Goal: Information Seeking & Learning: Check status

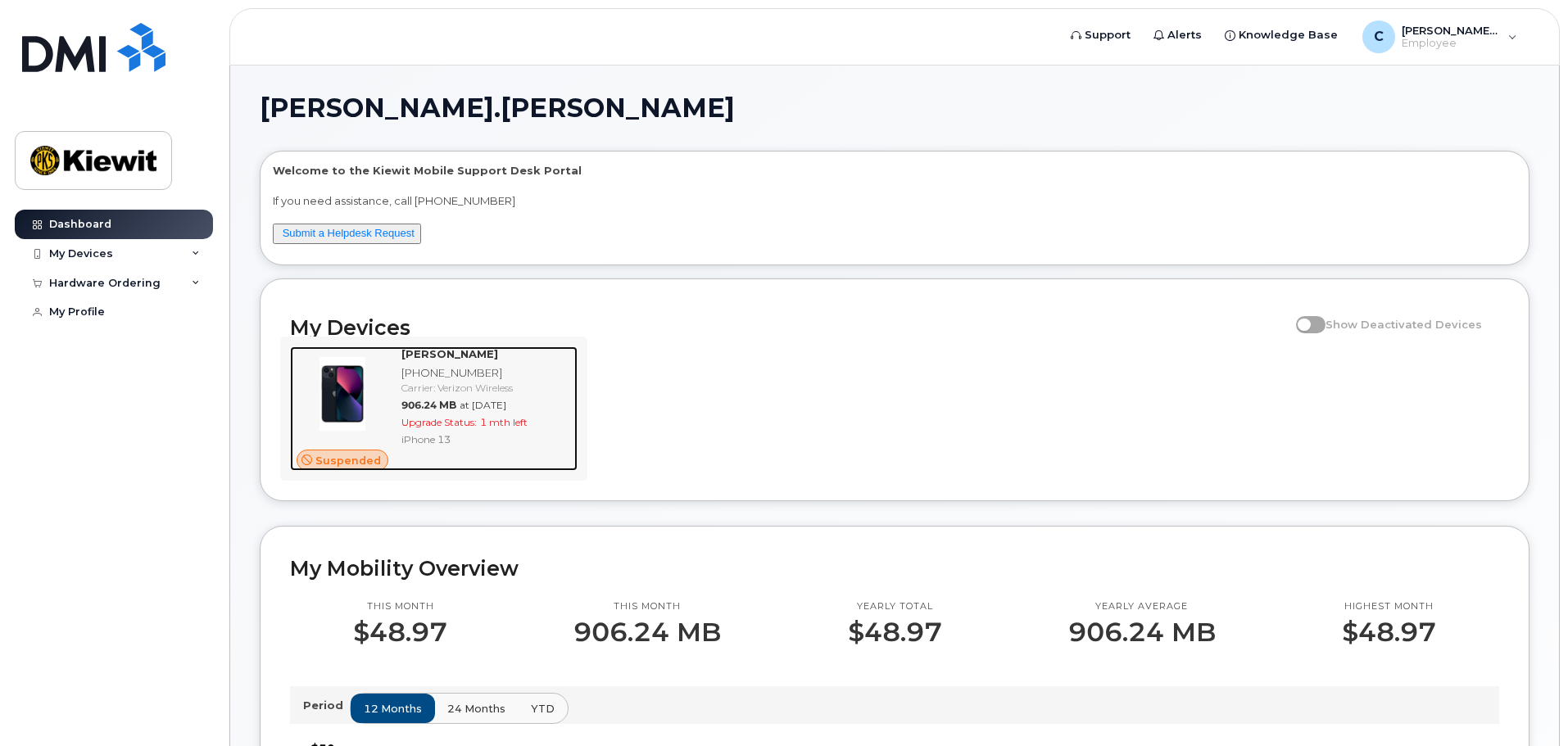
click at [355, 464] on span "Suspended" at bounding box center [348, 460] width 66 height 16
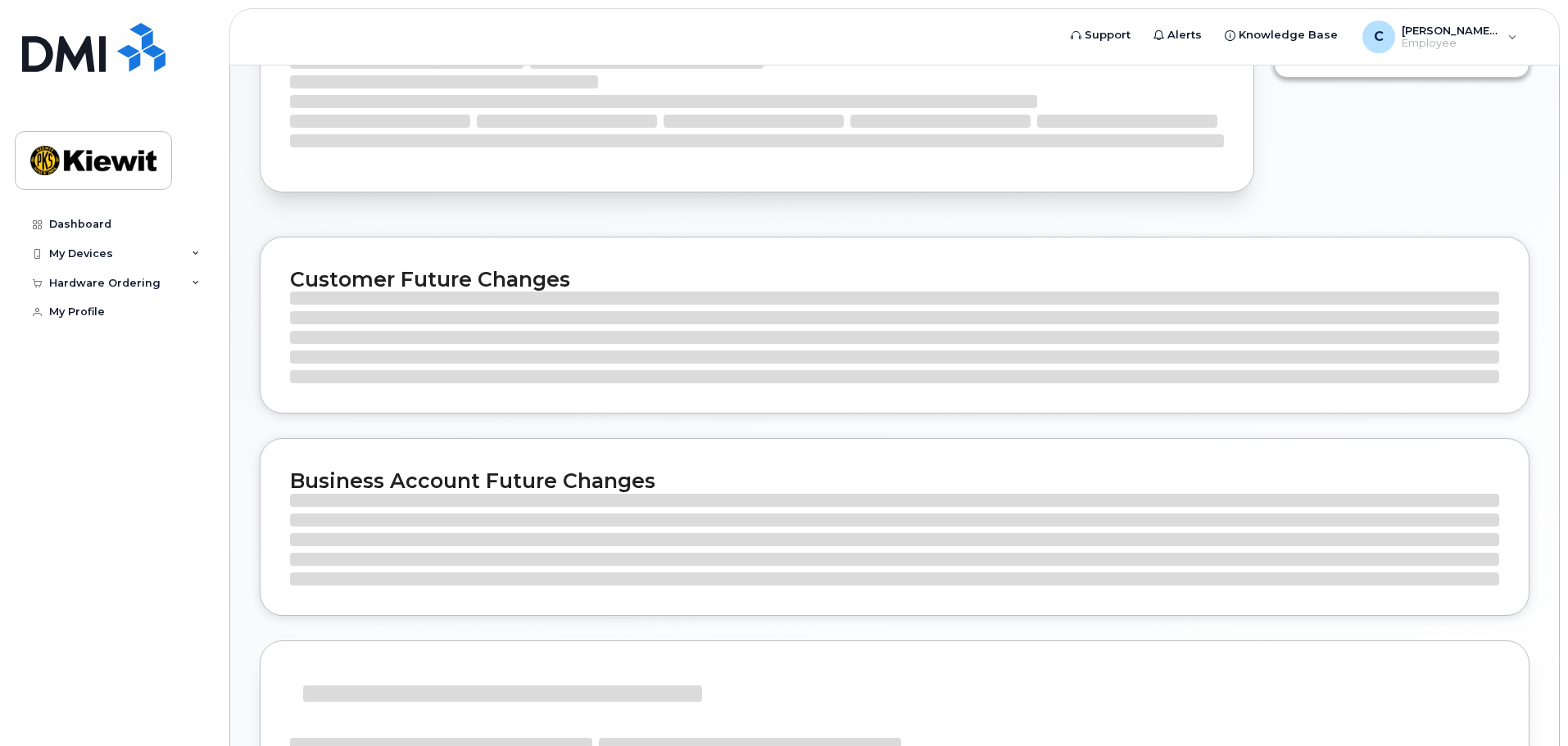
scroll to position [166, 0]
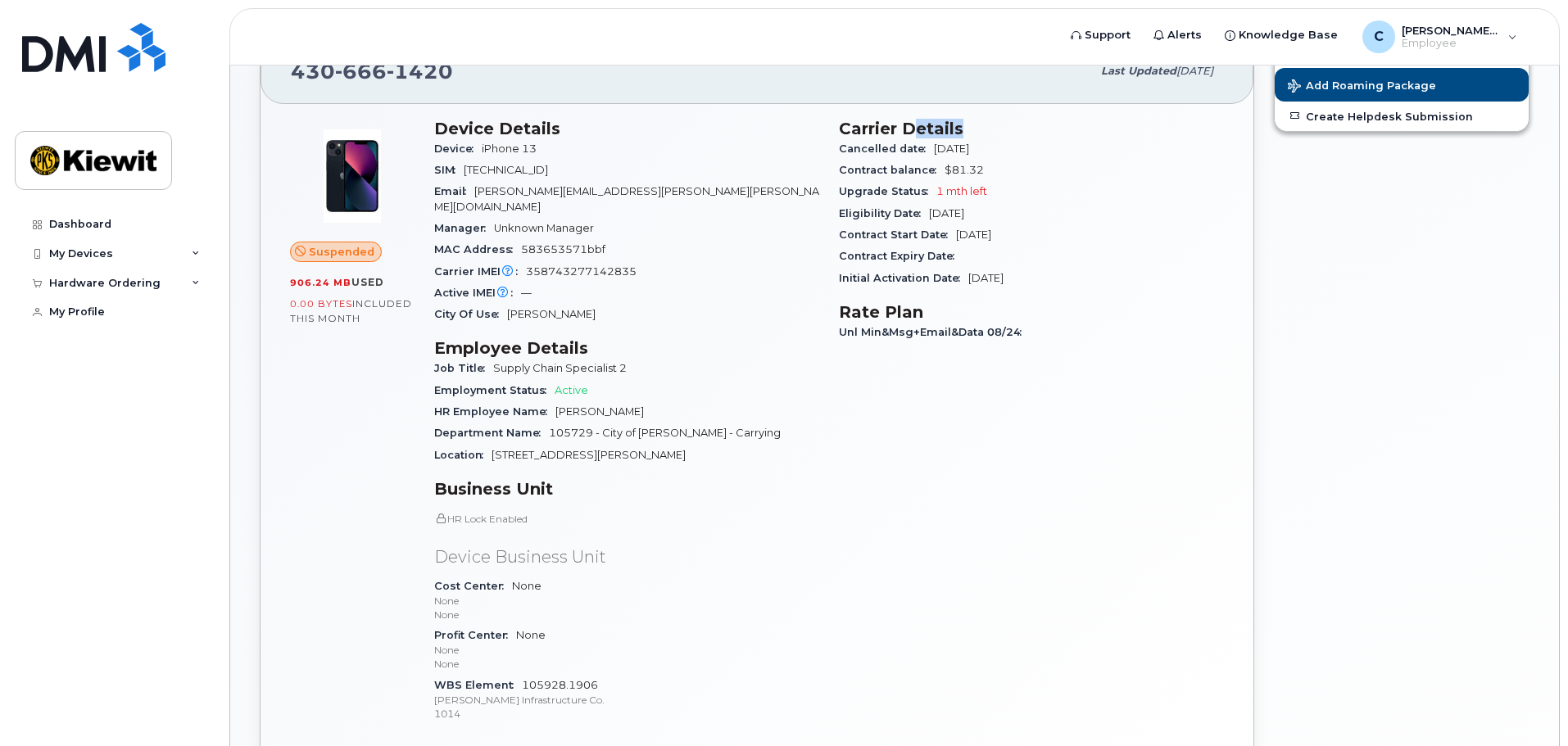
drag, startPoint x: 911, startPoint y: 132, endPoint x: 982, endPoint y: 128, distance: 71.1
click at [982, 128] on h3 "Carrier Details" at bounding box center [1030, 128] width 385 height 20
click at [1045, 142] on div "Cancelled date Sep 23, 2025" at bounding box center [1030, 149] width 385 height 21
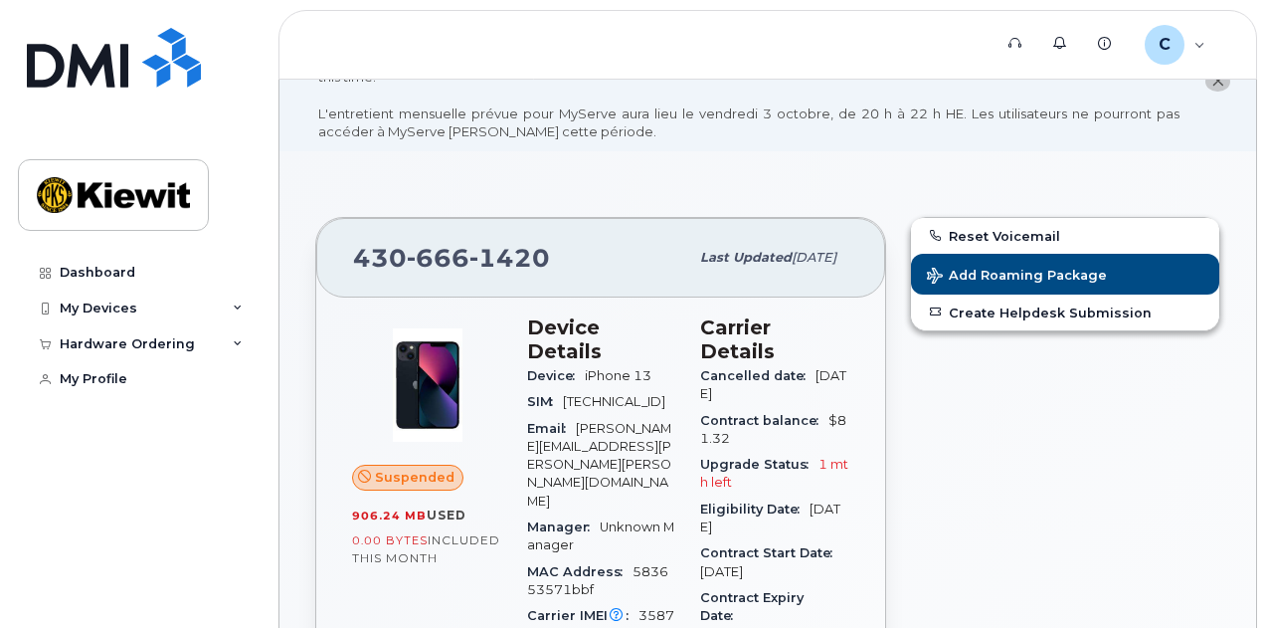
scroll to position [99, 0]
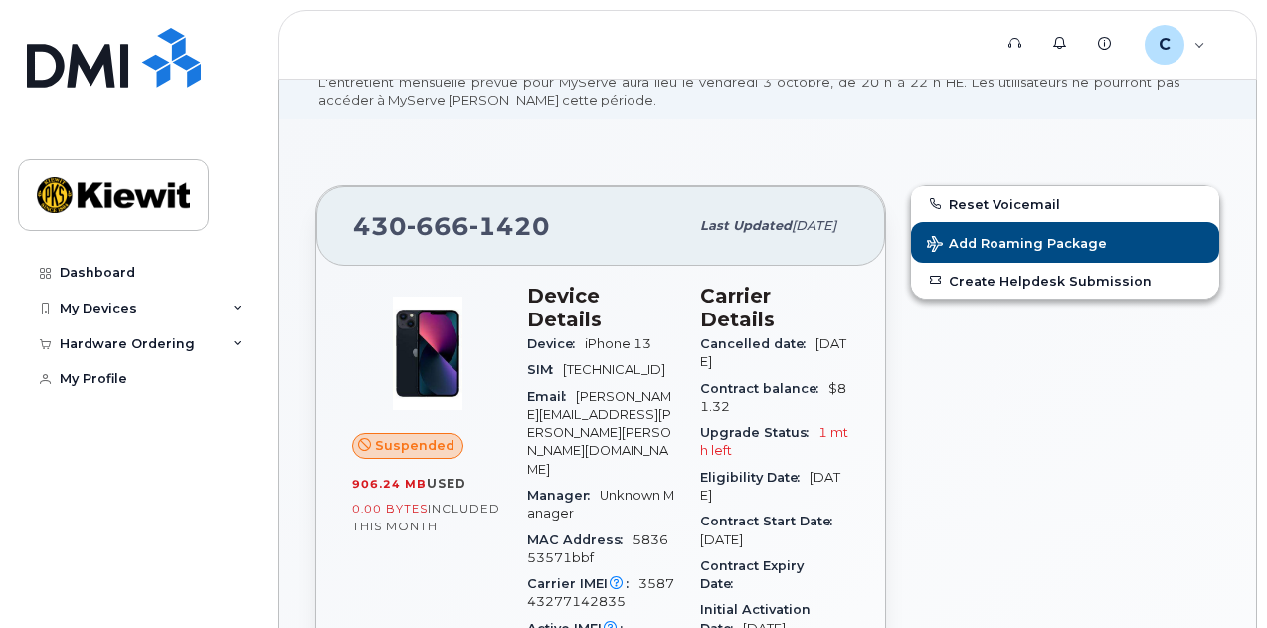
click at [424, 451] on span "Suspended" at bounding box center [415, 445] width 80 height 19
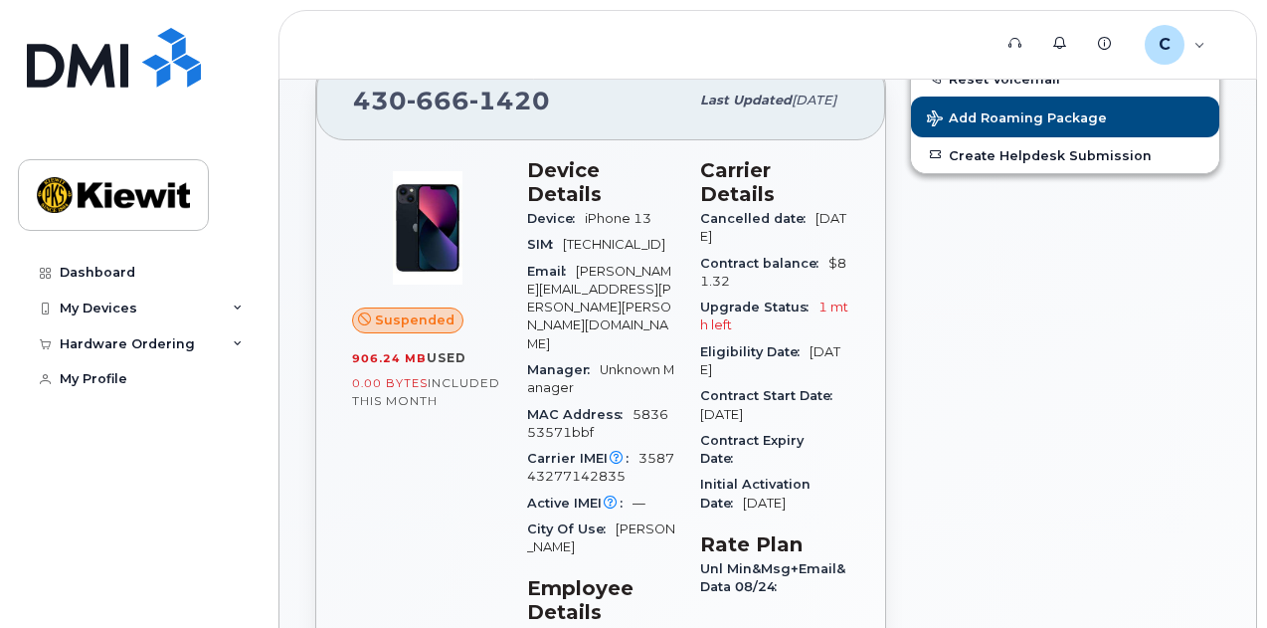
scroll to position [199, 0]
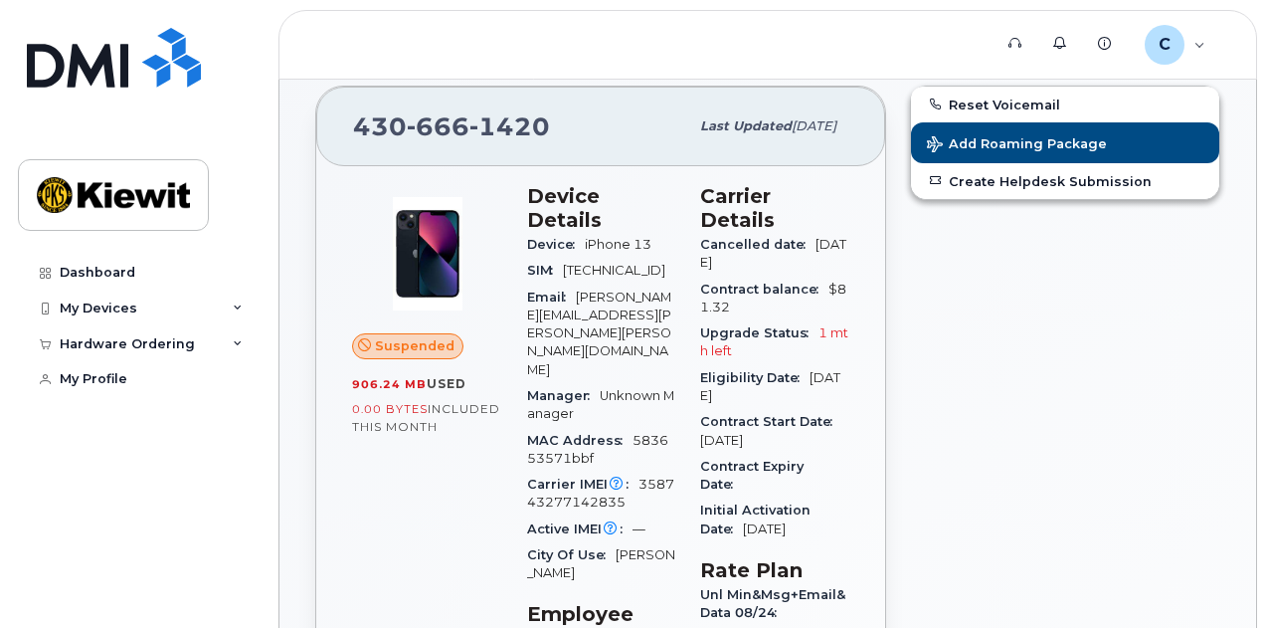
click at [862, 63] on header "Support Alerts Knowledge Base C Chandler.Petersen Employee English Français Sig…" at bounding box center [767, 45] width 979 height 70
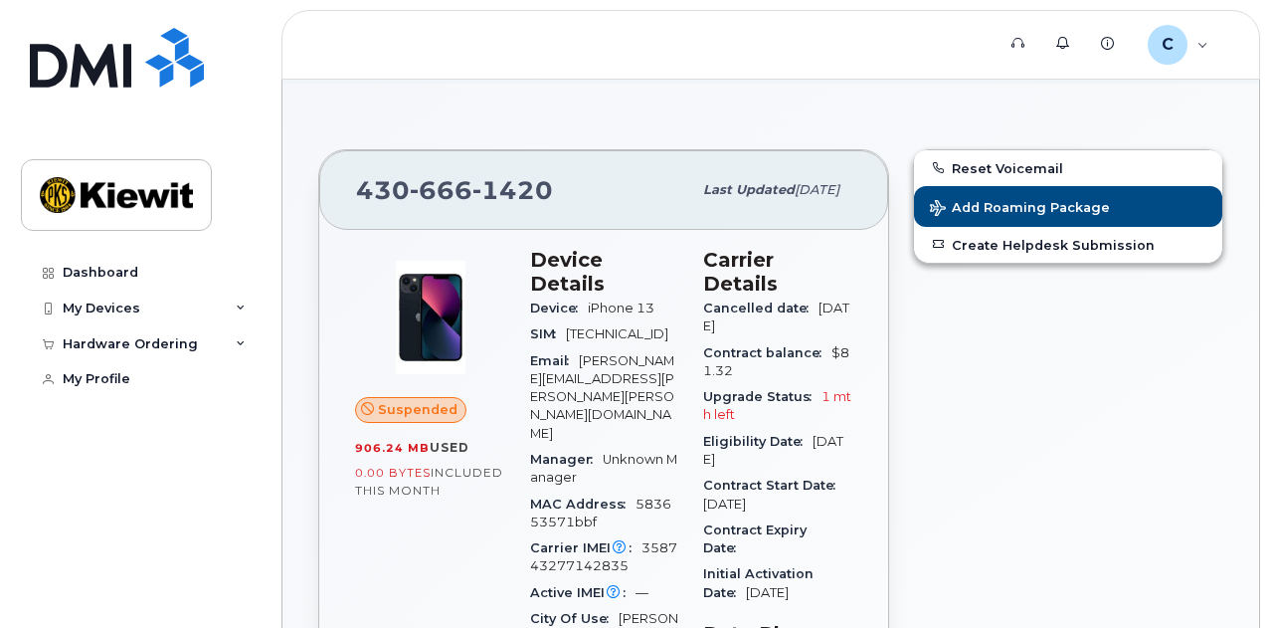
scroll to position [136, 0]
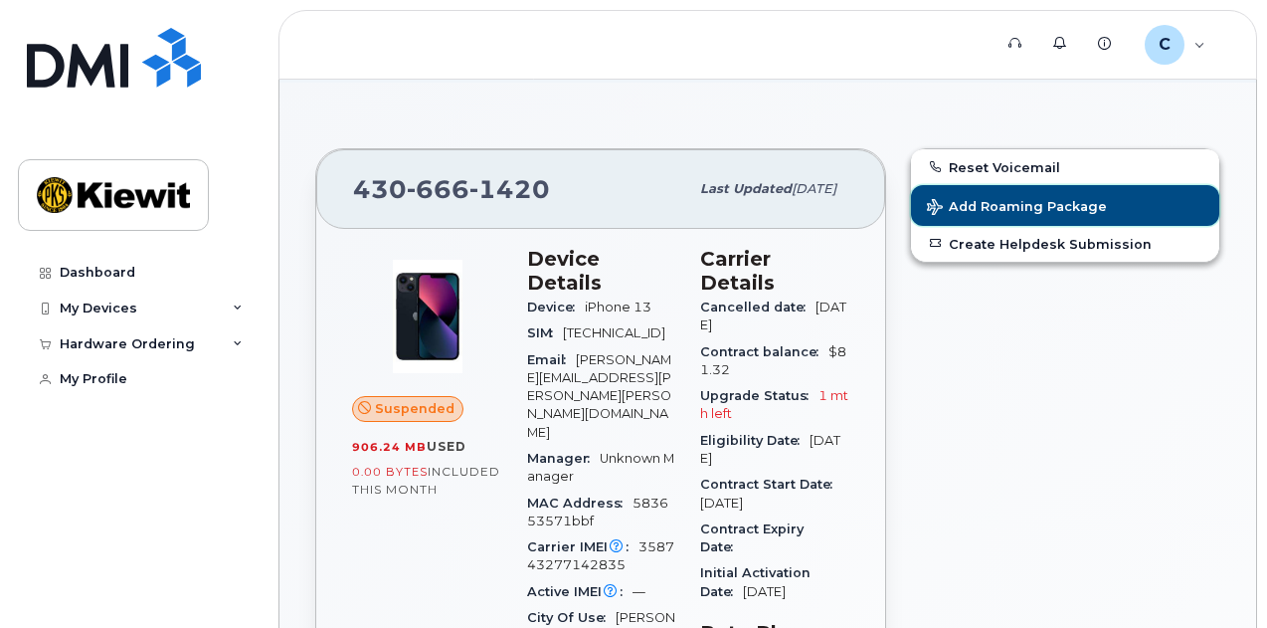
click at [974, 219] on button "Add Roaming Package" at bounding box center [1065, 205] width 308 height 41
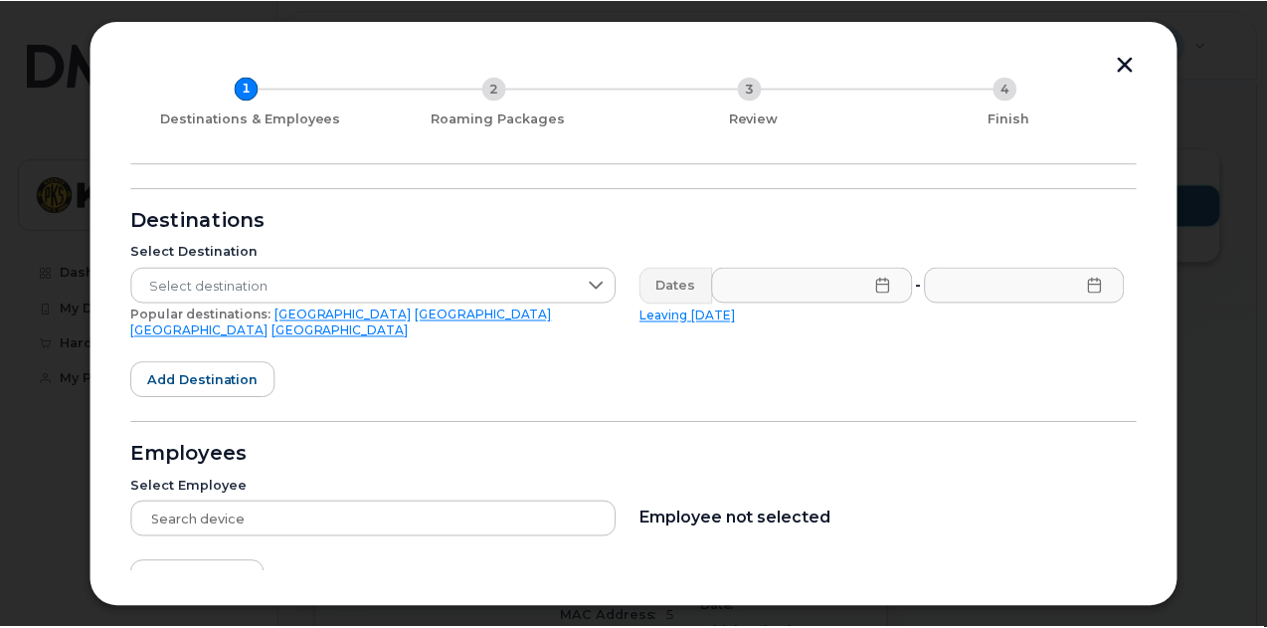
scroll to position [209, 0]
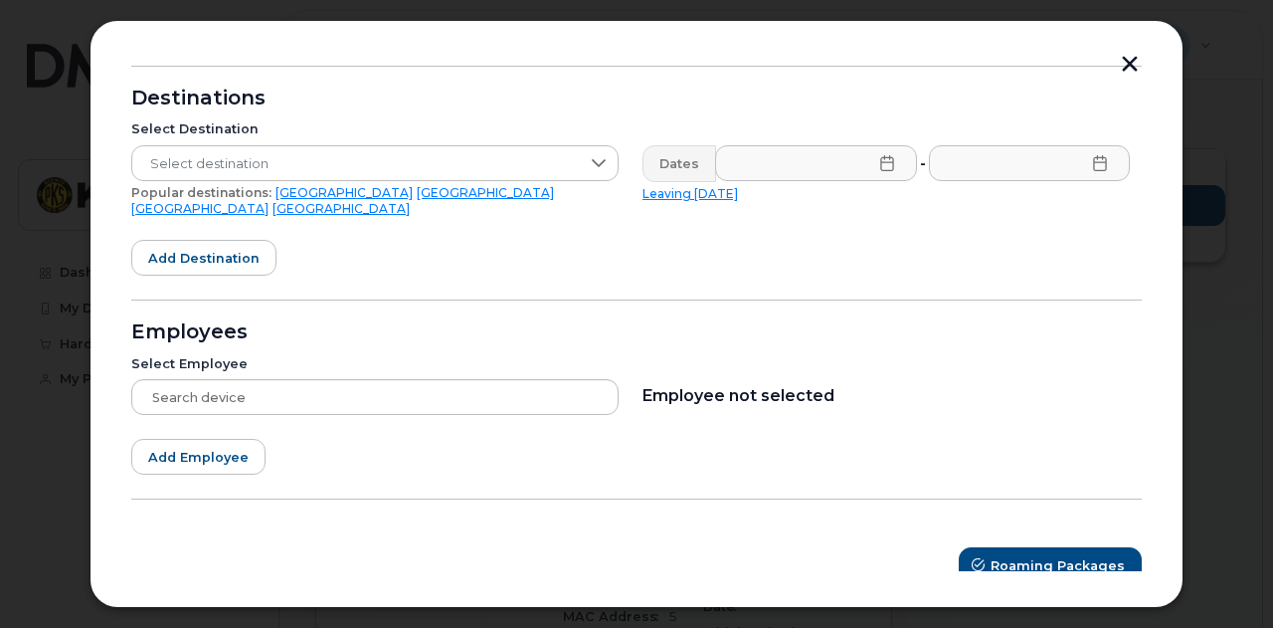
click at [1130, 57] on button "button" at bounding box center [1130, 66] width 30 height 21
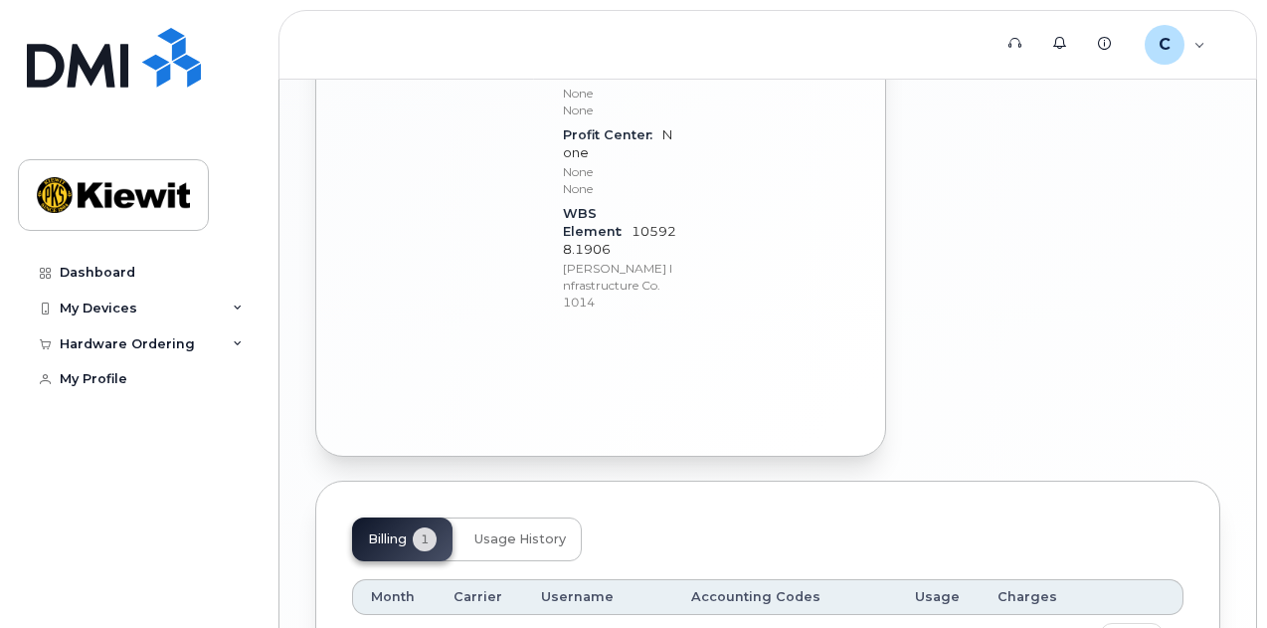
scroll to position [1681, 0]
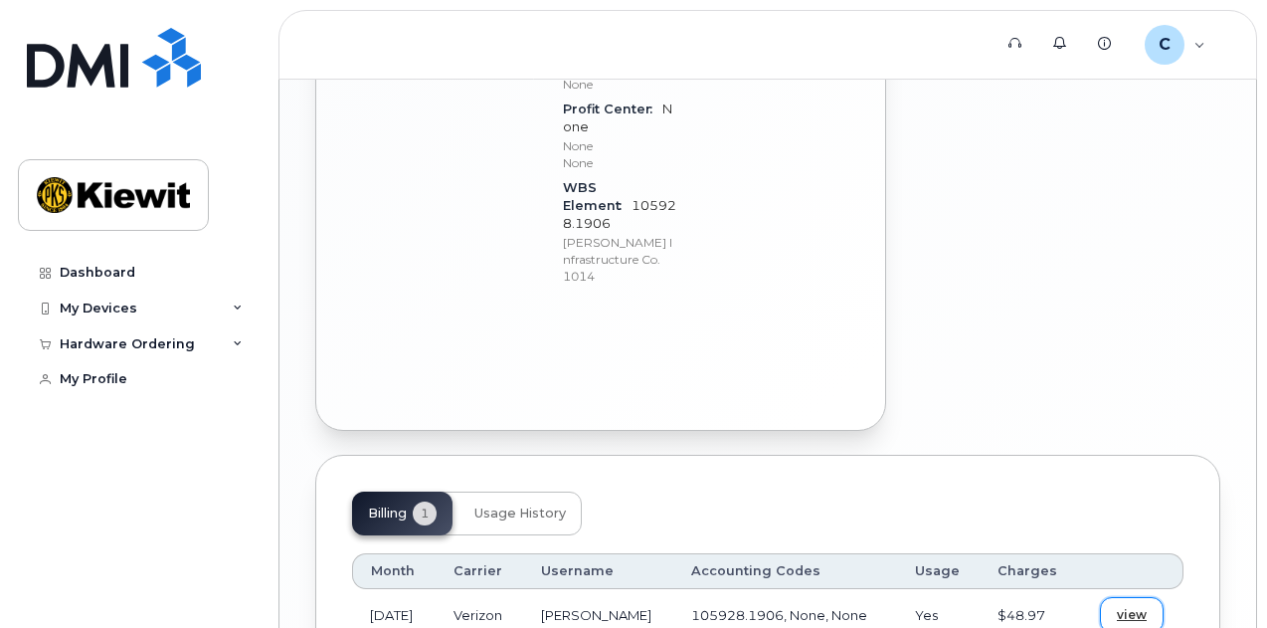
click at [1128, 606] on span "view" at bounding box center [1132, 615] width 30 height 18
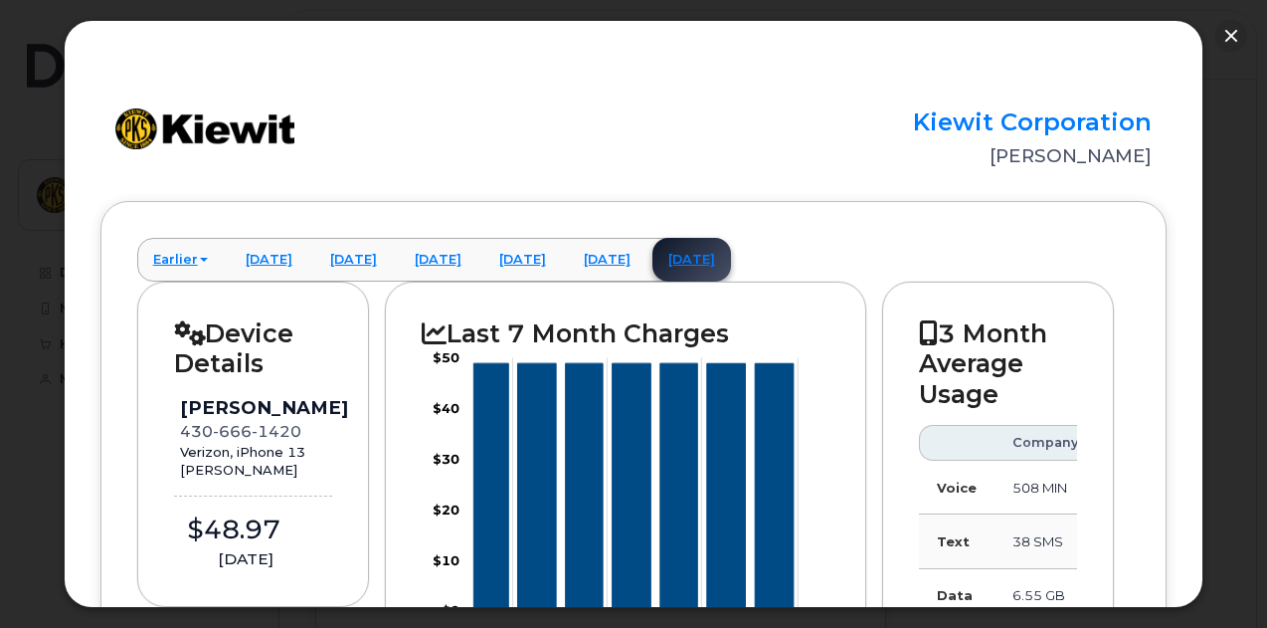
scroll to position [1376, 0]
click at [1230, 34] on button "button" at bounding box center [1231, 36] width 32 height 32
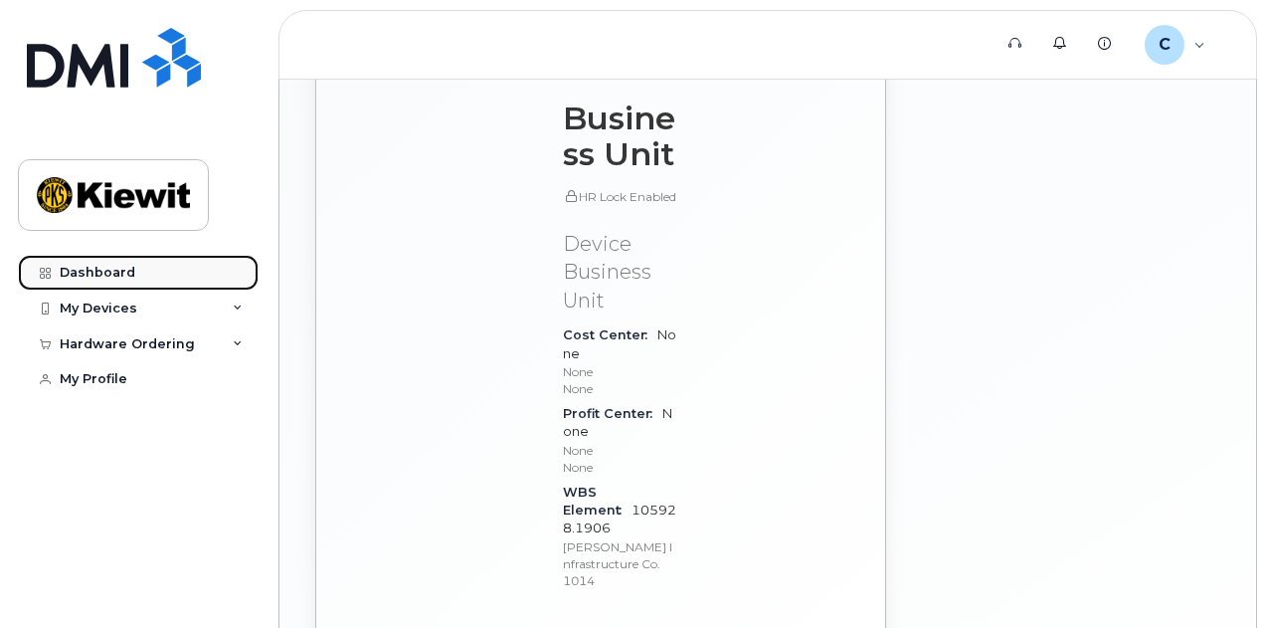
click at [135, 277] on link "Dashboard" at bounding box center [138, 273] width 241 height 36
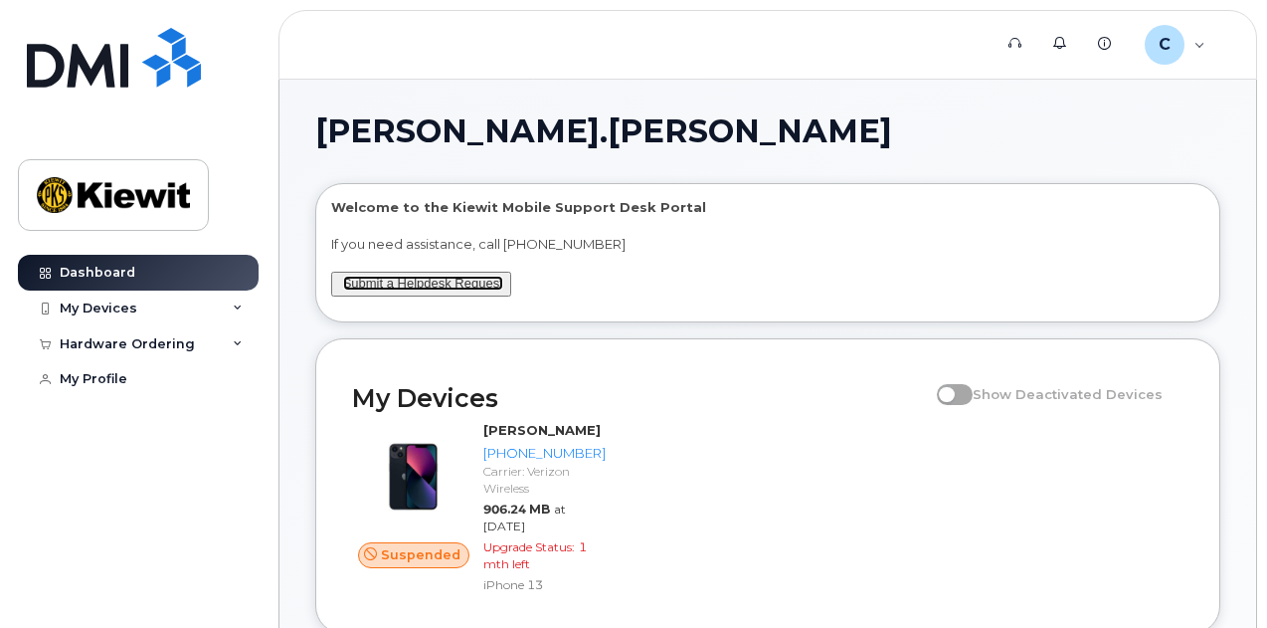
click at [453, 279] on link "Submit a Helpdesk Request" at bounding box center [423, 282] width 160 height 15
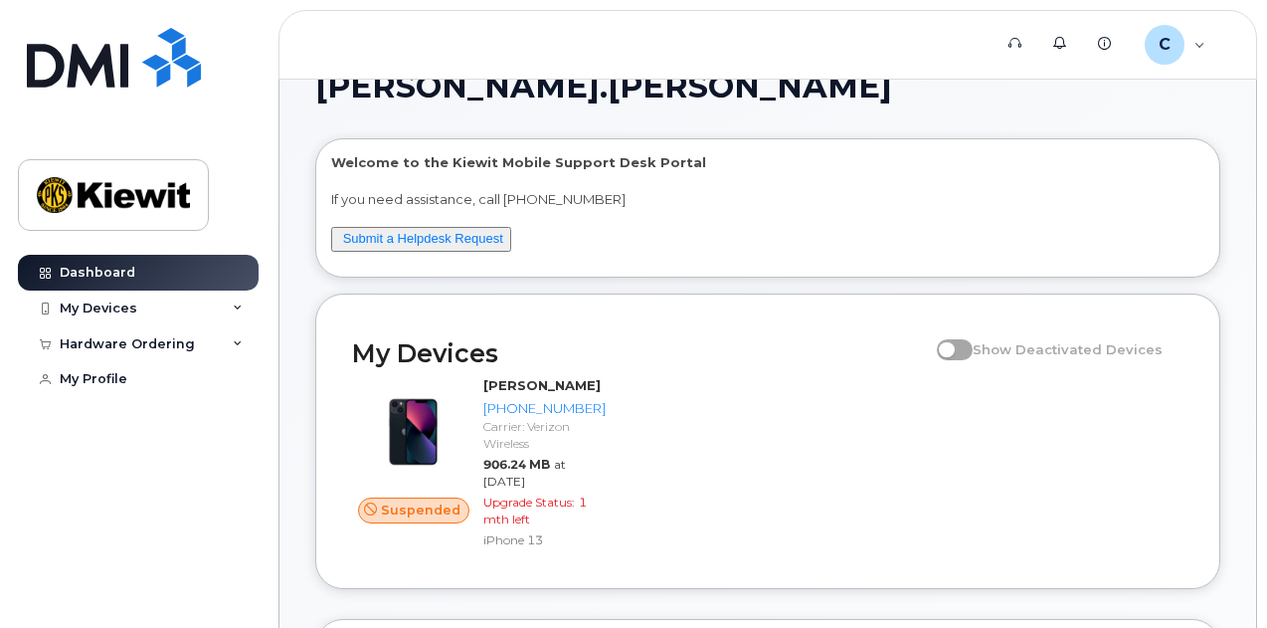
scroll to position [46, 0]
click at [461, 244] on link "Submit a Helpdesk Request" at bounding box center [423, 237] width 160 height 15
click at [470, 237] on link "Submit a Helpdesk Request" at bounding box center [423, 237] width 160 height 15
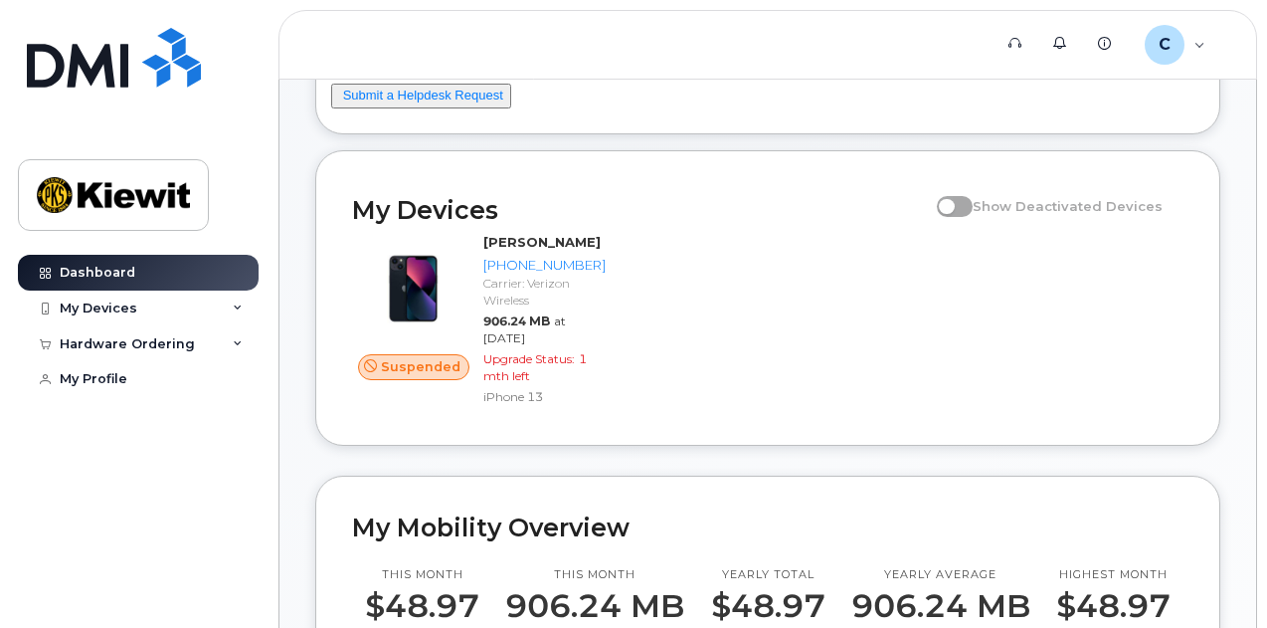
scroll to position [187, 0]
click at [970, 213] on span at bounding box center [955, 207] width 36 height 20
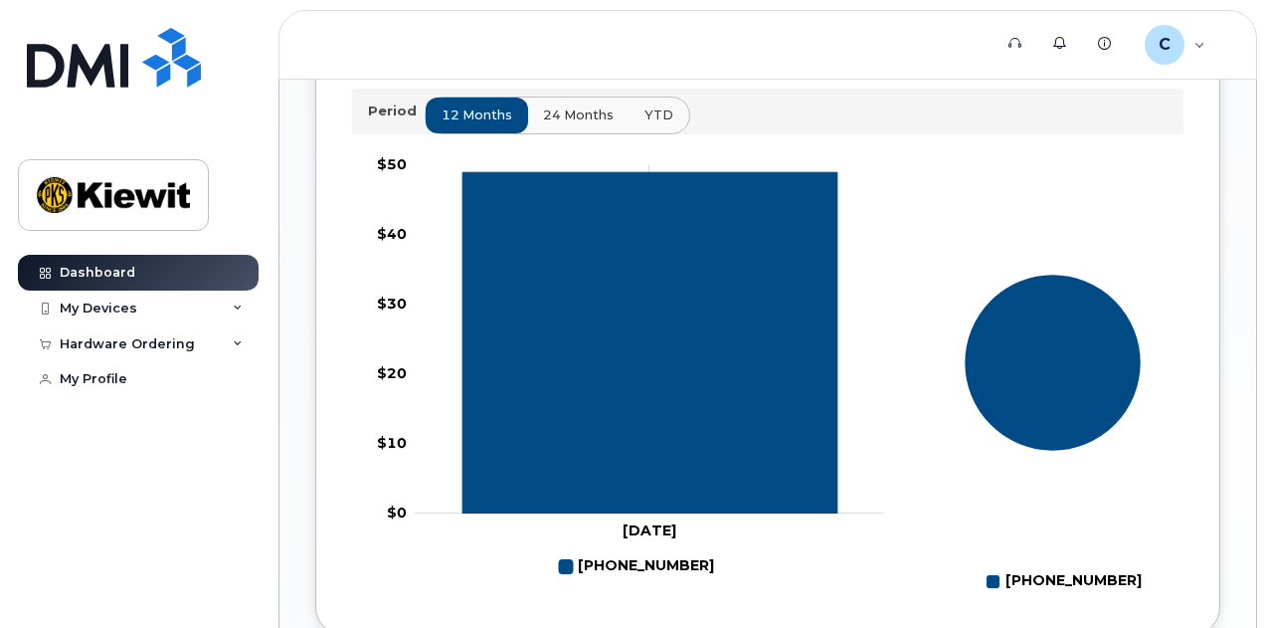
scroll to position [1210, 0]
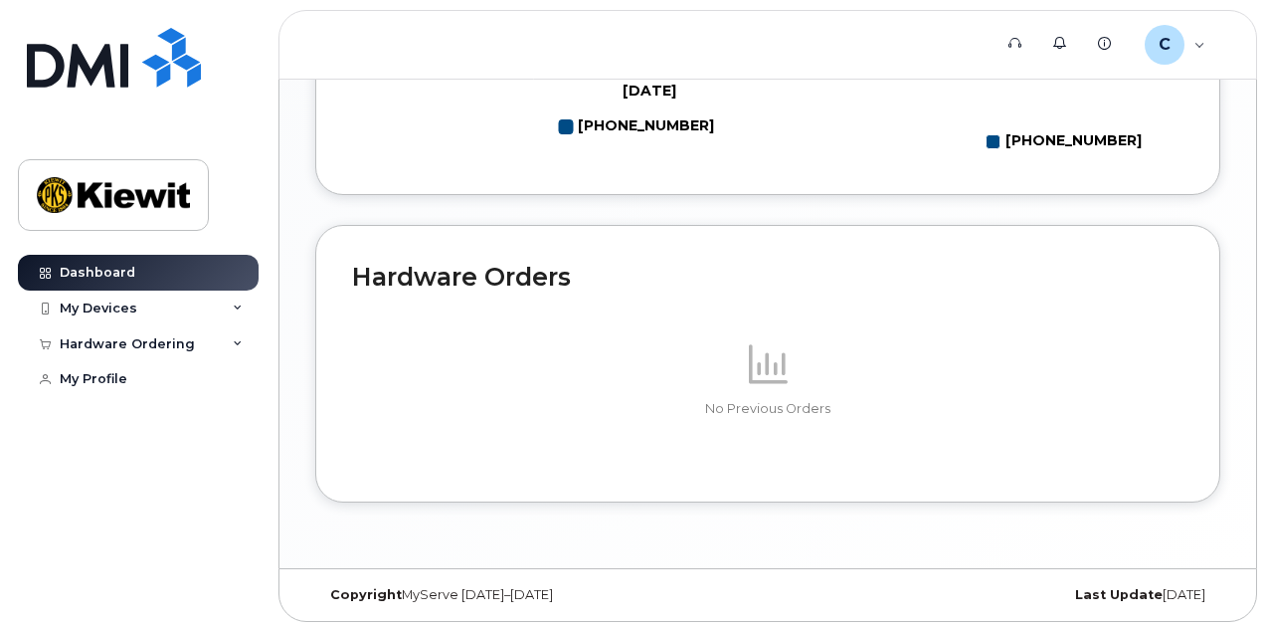
click at [660, 425] on div "No Previous Orders" at bounding box center [767, 378] width 831 height 174
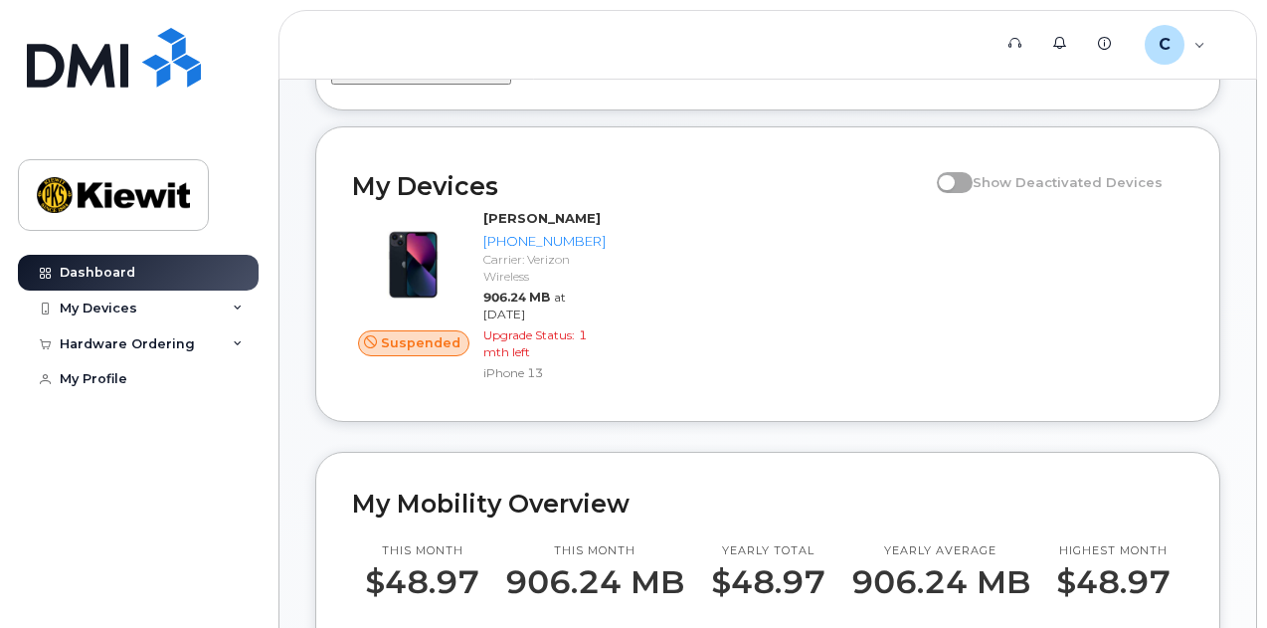
scroll to position [0, 0]
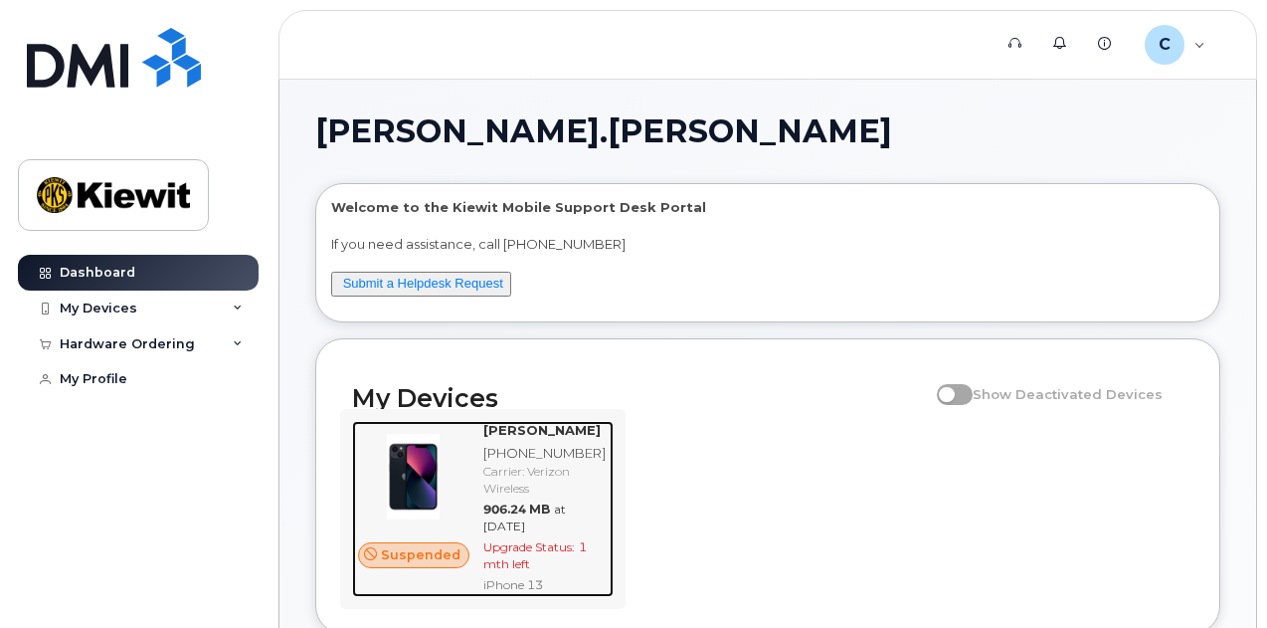
click at [555, 480] on div "Carrier: Verizon Wireless" at bounding box center [544, 479] width 122 height 34
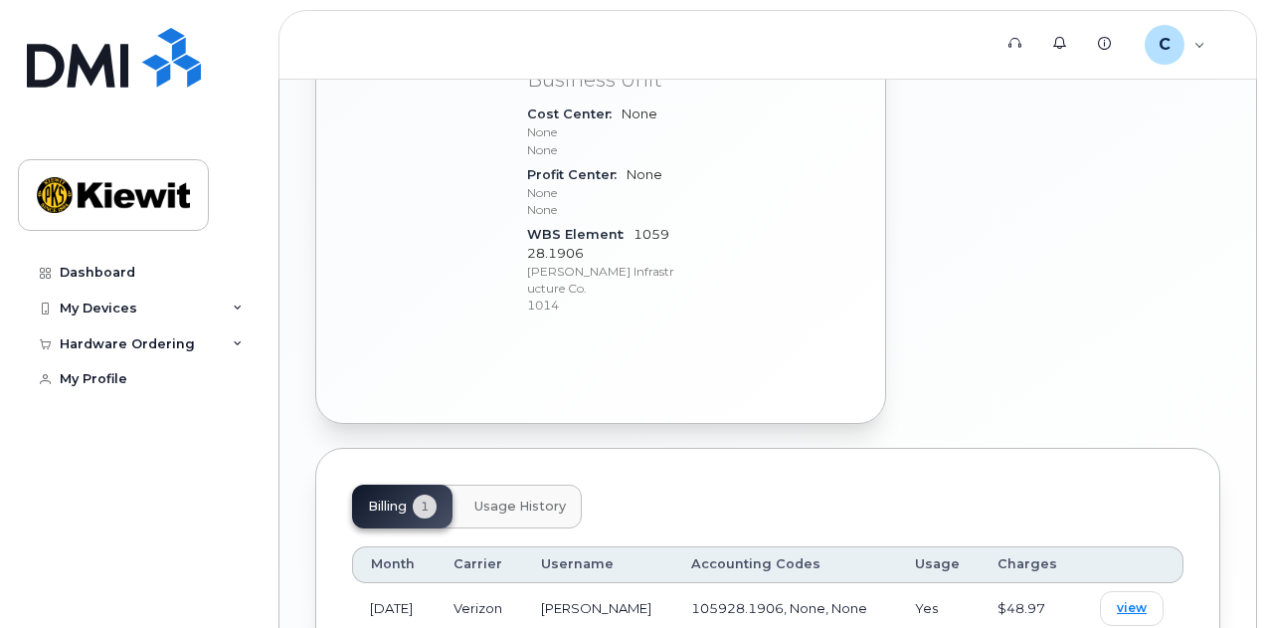
scroll to position [1209, 0]
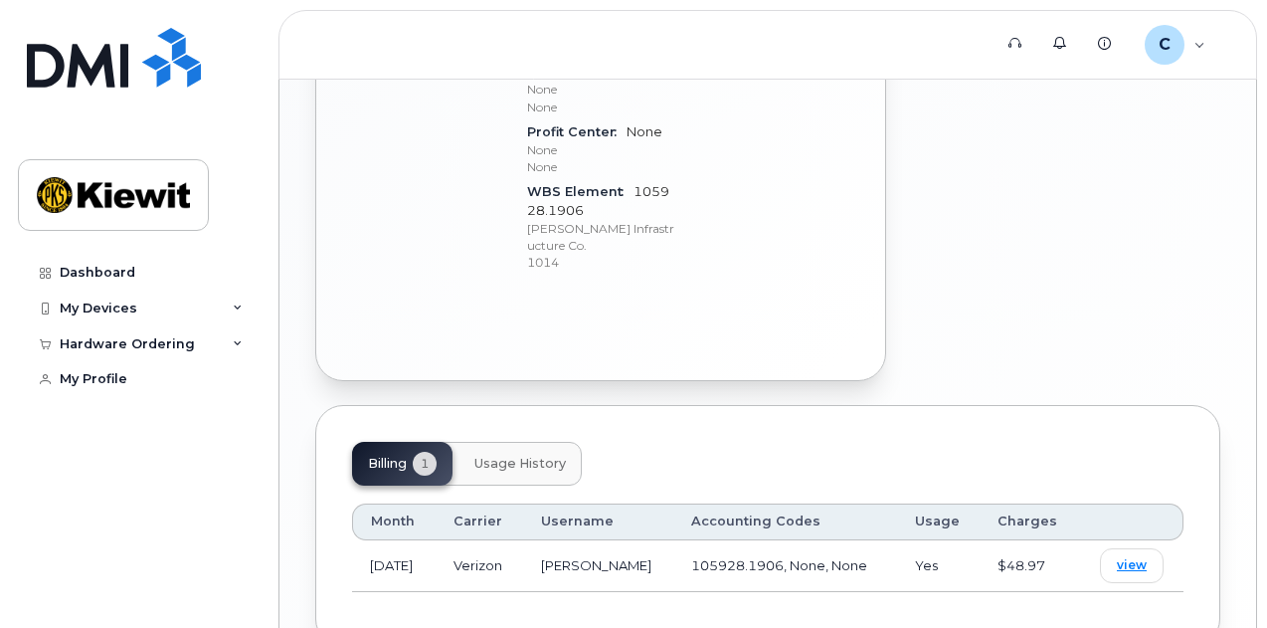
click at [529, 455] on span "Usage History" at bounding box center [519, 463] width 91 height 16
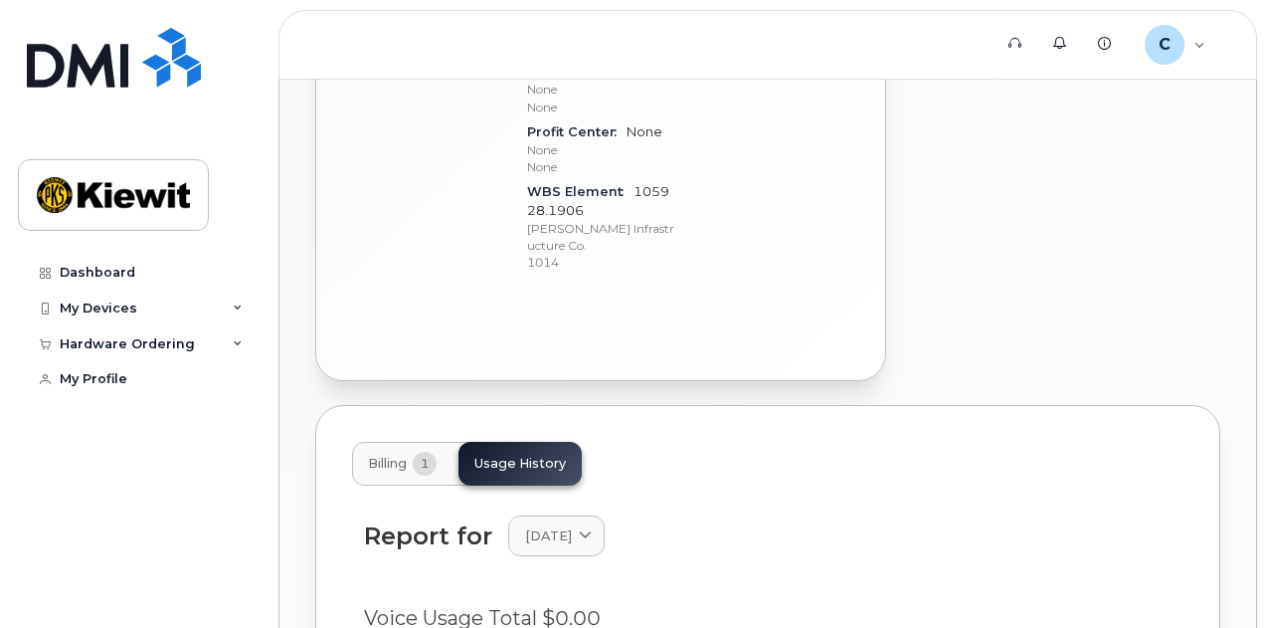
click at [390, 442] on button "Billing 1" at bounding box center [402, 464] width 100 height 44
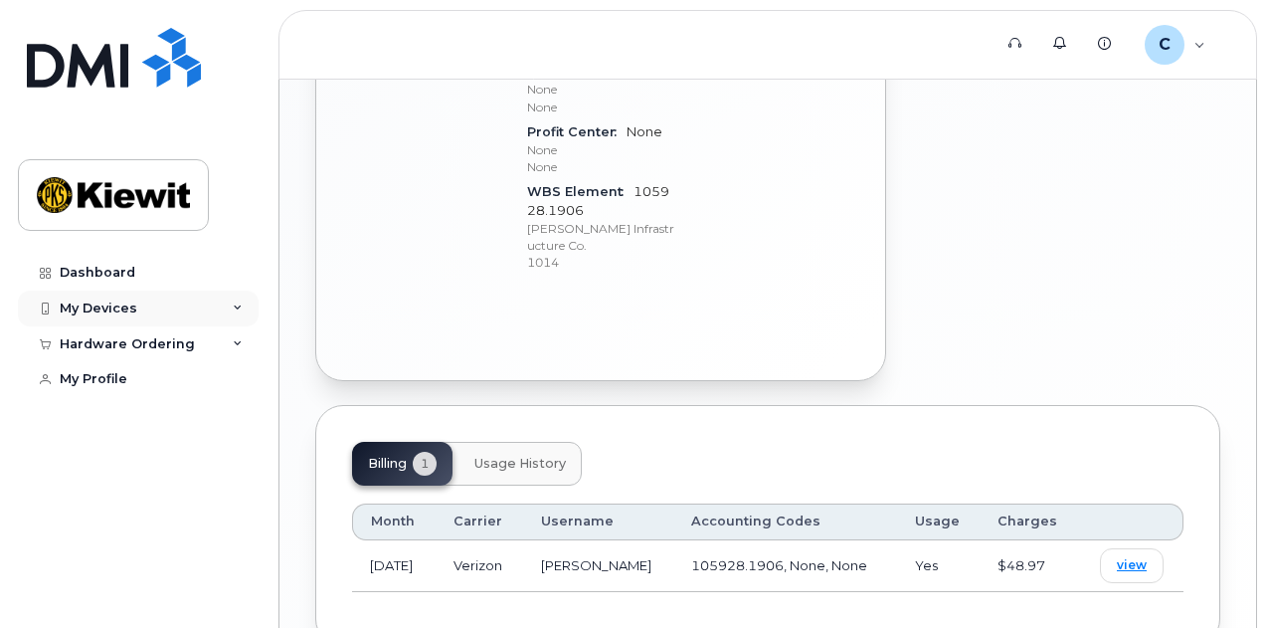
click at [175, 307] on div "My Devices" at bounding box center [138, 308] width 241 height 36
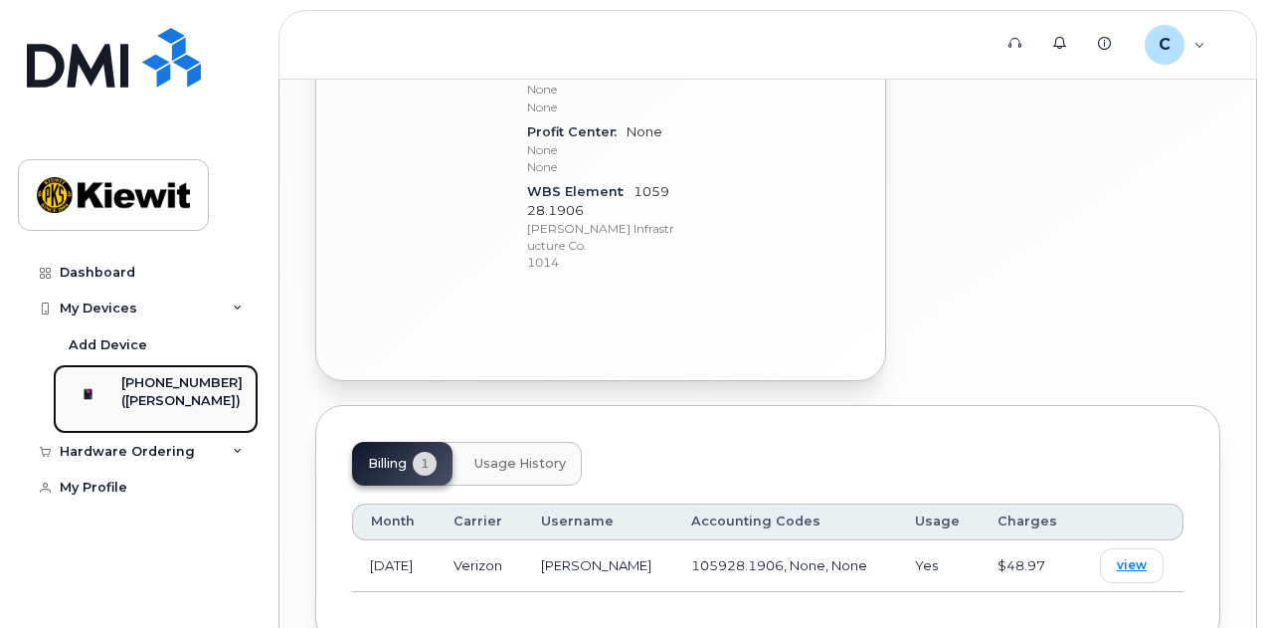
click at [159, 400] on div "([PERSON_NAME])" at bounding box center [181, 401] width 121 height 18
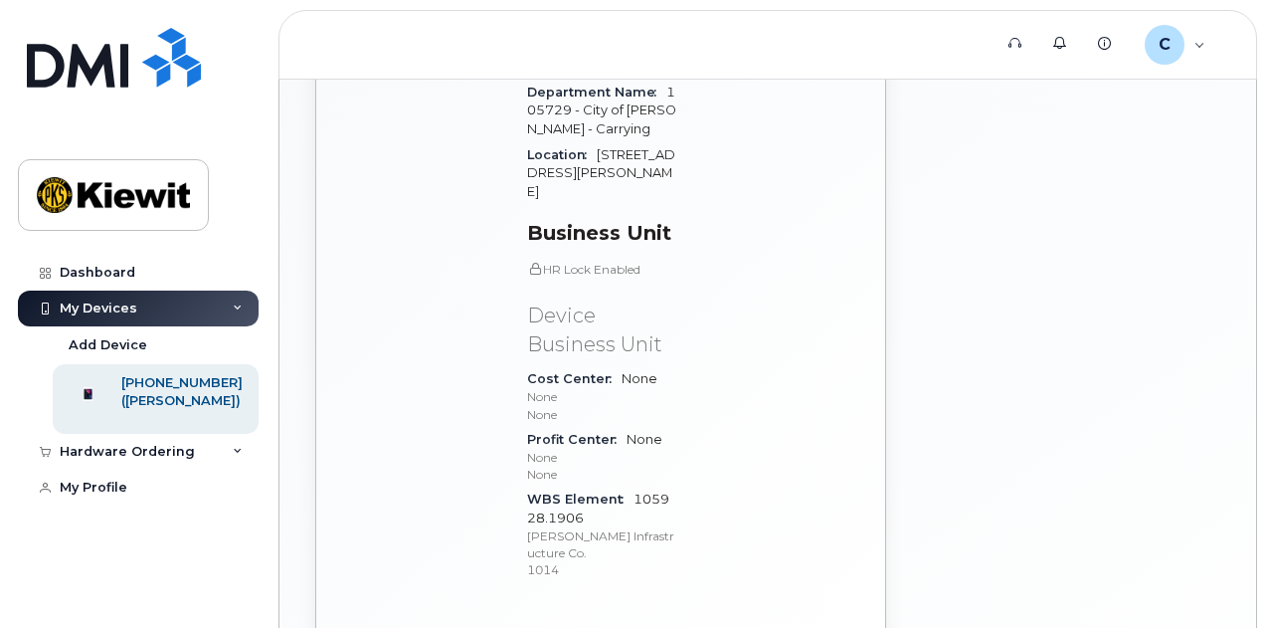
scroll to position [863, 0]
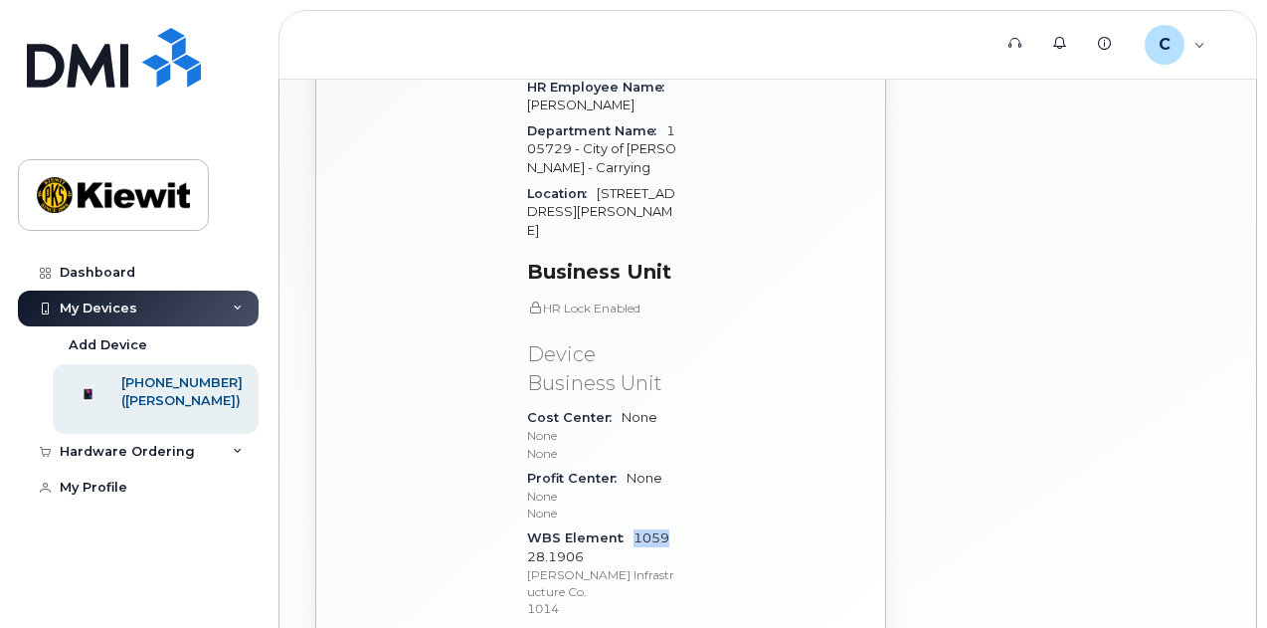
drag, startPoint x: 636, startPoint y: 438, endPoint x: 671, endPoint y: 449, distance: 37.4
click at [671, 525] on div "WBS Element 105928.1906 [PERSON_NAME] Infrastructure Co. 1014" at bounding box center [601, 572] width 149 height 95
click at [730, 448] on div "Carrier Details Cancelled date [DATE] Contract balance $81.32 Upgrade Status 1 …" at bounding box center [774, 78] width 173 height 1141
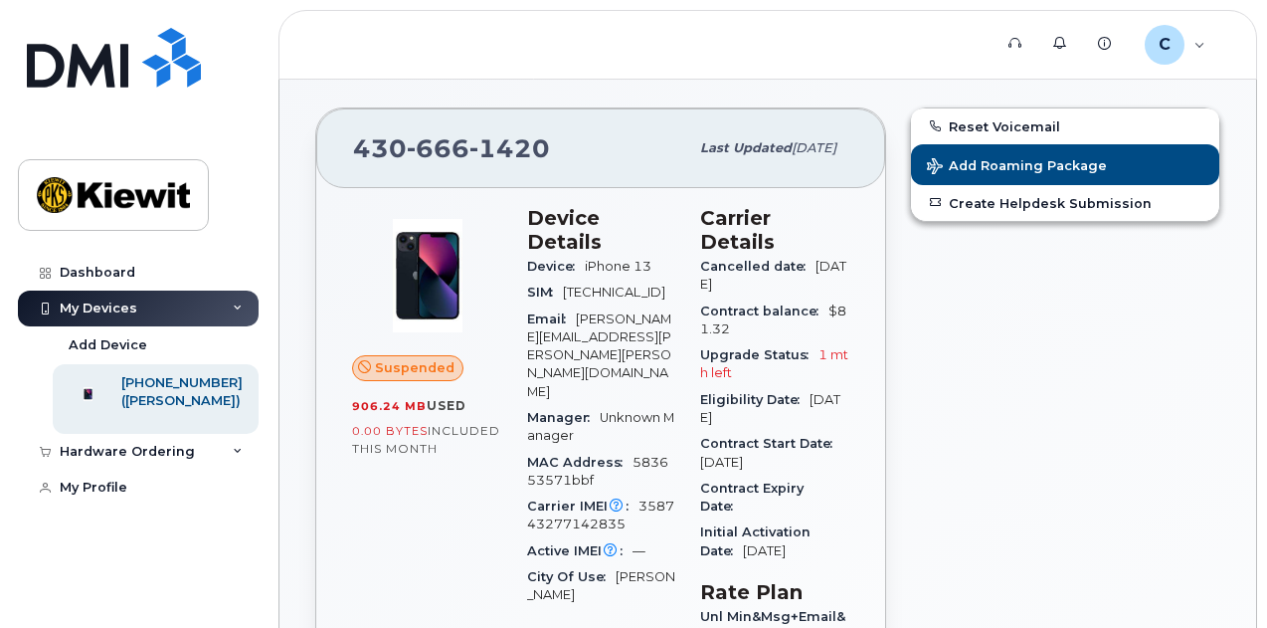
scroll to position [167, 0]
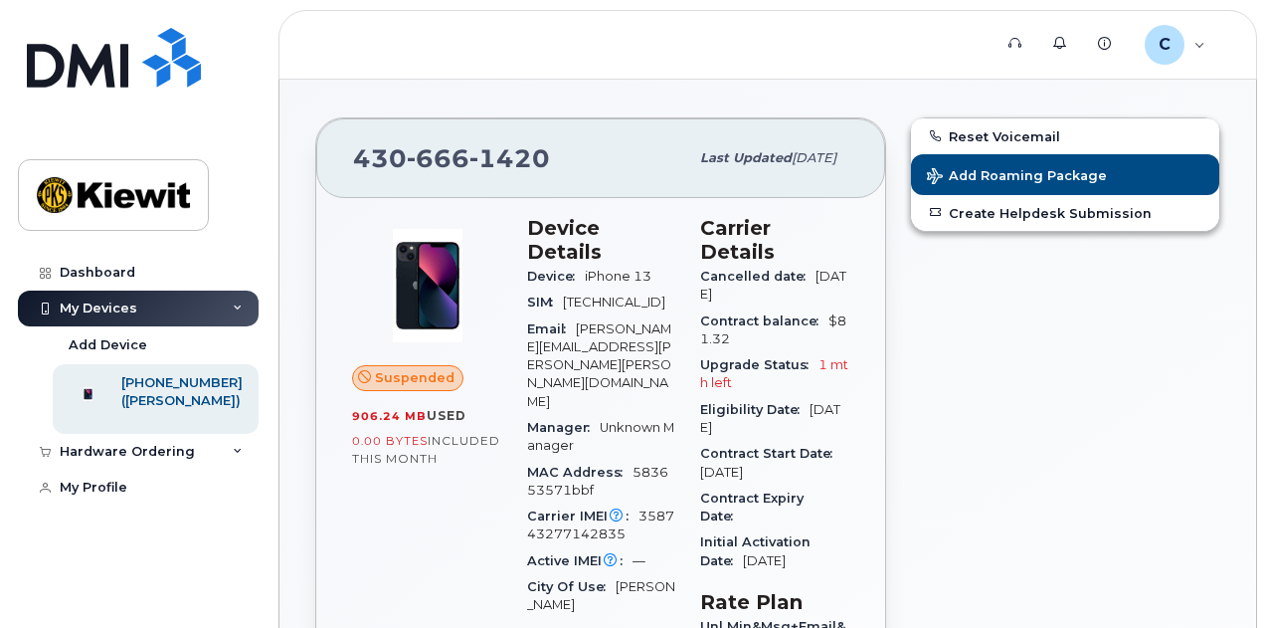
click at [890, 58] on header "Support Alerts Knowledge Base C [PERSON_NAME].[PERSON_NAME] Employee English Fr…" at bounding box center [767, 45] width 979 height 70
click at [869, 69] on header "Support Alerts Knowledge Base C [PERSON_NAME].[PERSON_NAME] Employee English Fr…" at bounding box center [767, 45] width 979 height 70
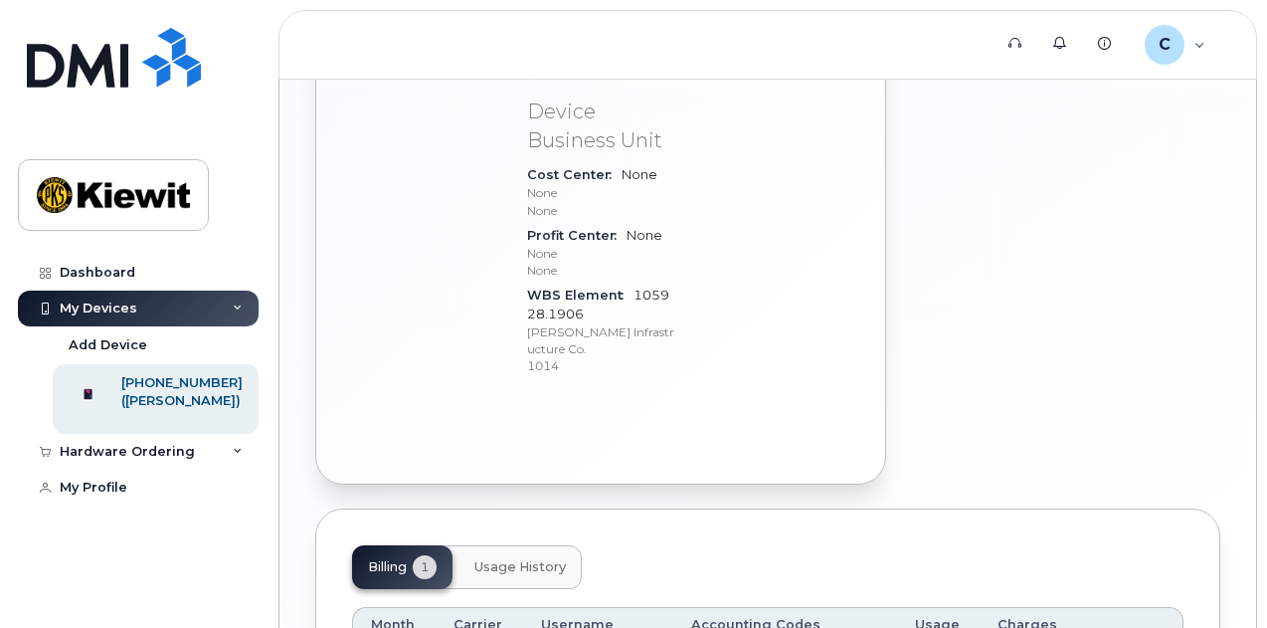
scroll to position [1108, 0]
drag, startPoint x: 702, startPoint y: 548, endPoint x: 794, endPoint y: 566, distance: 93.2
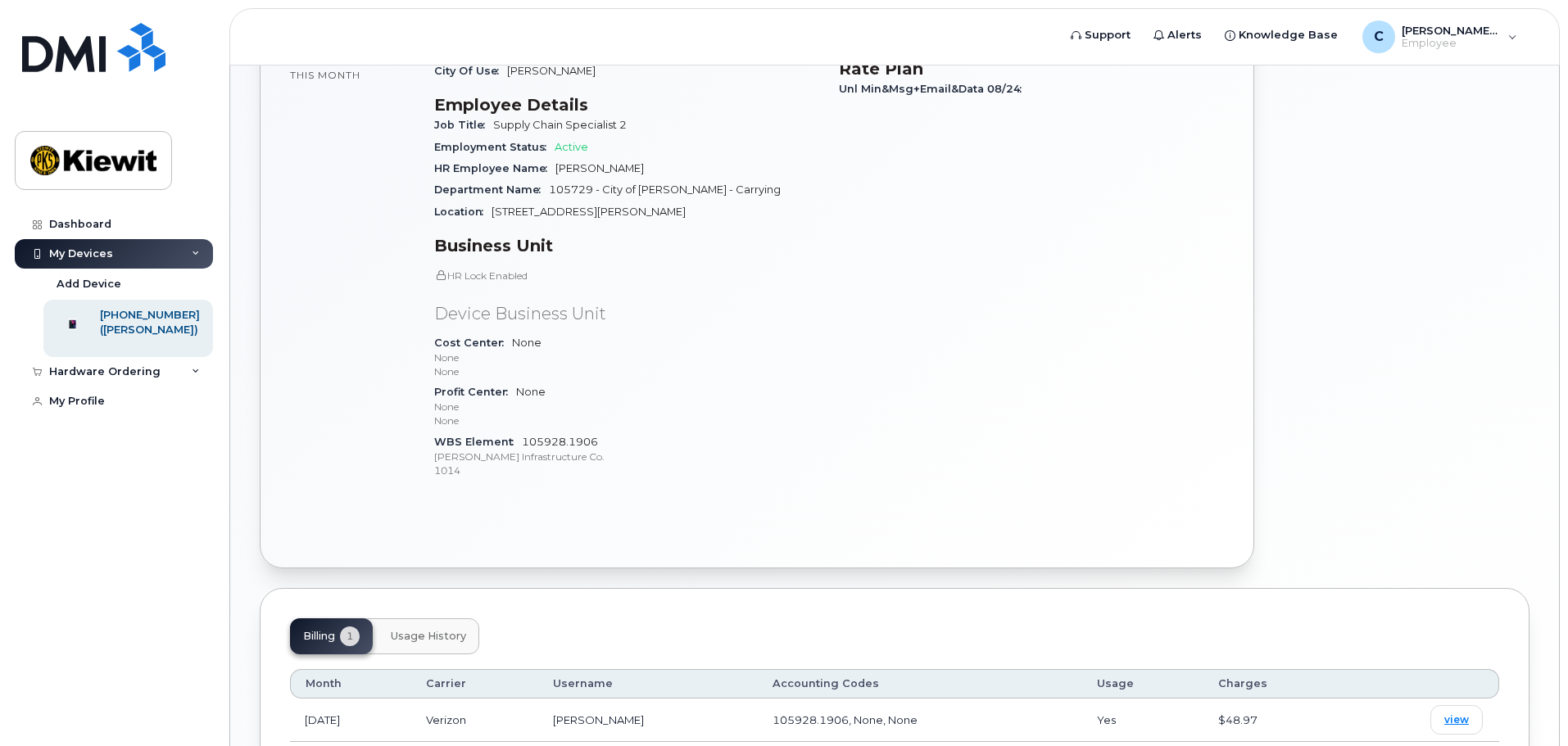
scroll to position [328, 0]
